Goal: Task Accomplishment & Management: Manage account settings

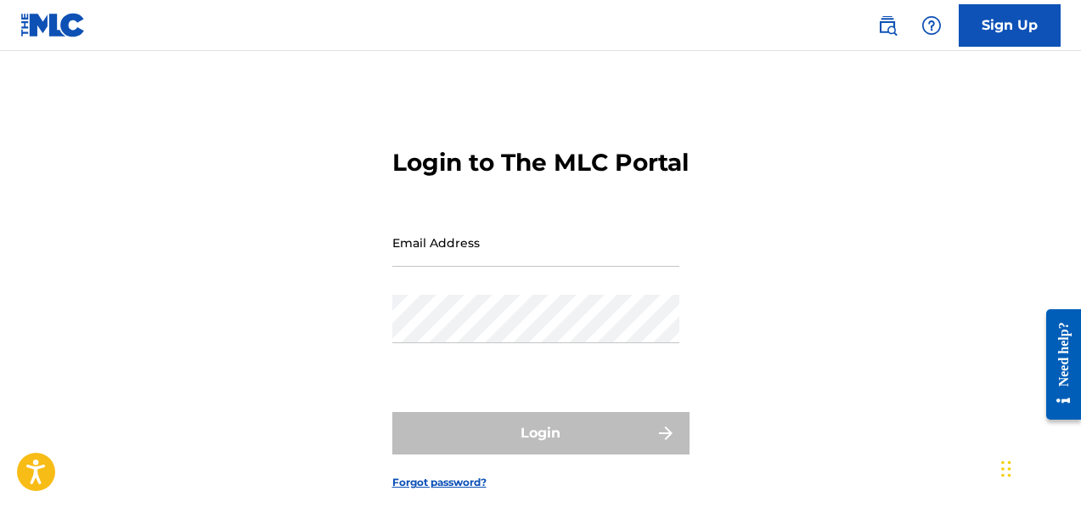
click at [493, 267] on input "Email Address" at bounding box center [535, 242] width 287 height 48
type input "[EMAIL_ADDRESS][DOMAIN_NAME]"
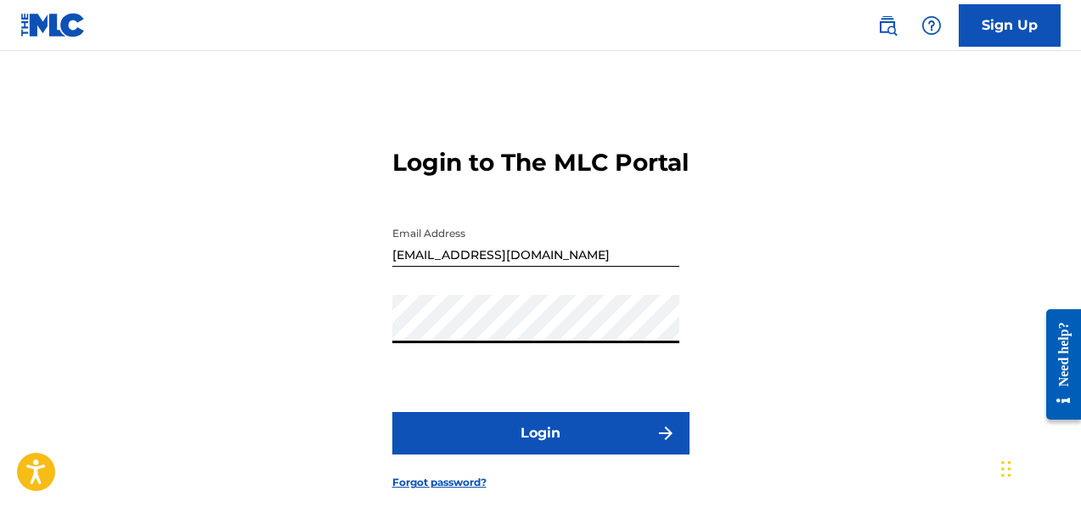
click at [499, 454] on button "Login" at bounding box center [540, 433] width 297 height 42
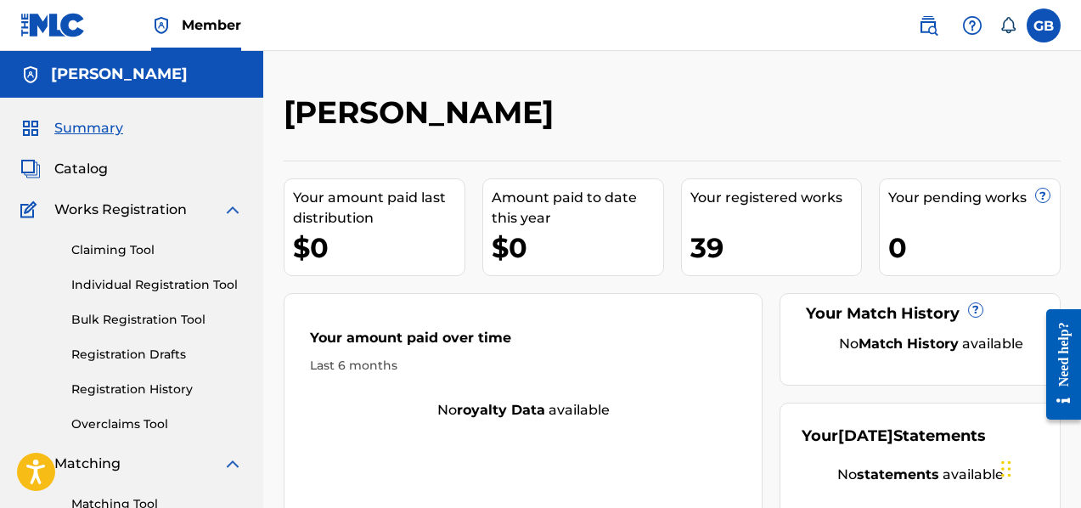
click at [76, 128] on span "Summary" at bounding box center [88, 128] width 69 height 20
